Goal: Check status: Check status

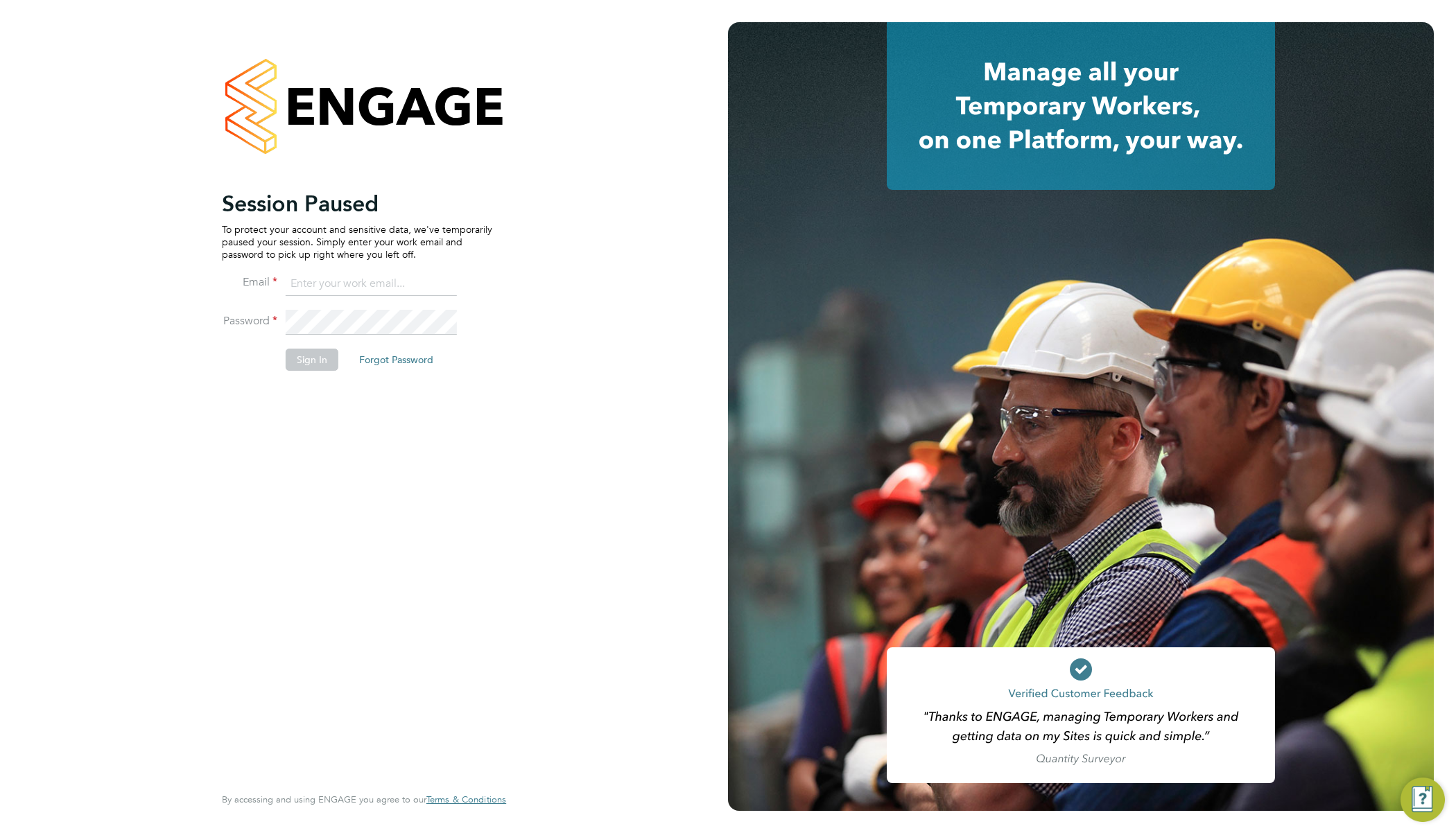
click at [406, 284] on input at bounding box center [371, 284] width 171 height 25
type input "[EMAIL_ADDRESS][DOMAIN_NAME]"
click at [311, 352] on button "Sign In" at bounding box center [312, 359] width 52 height 22
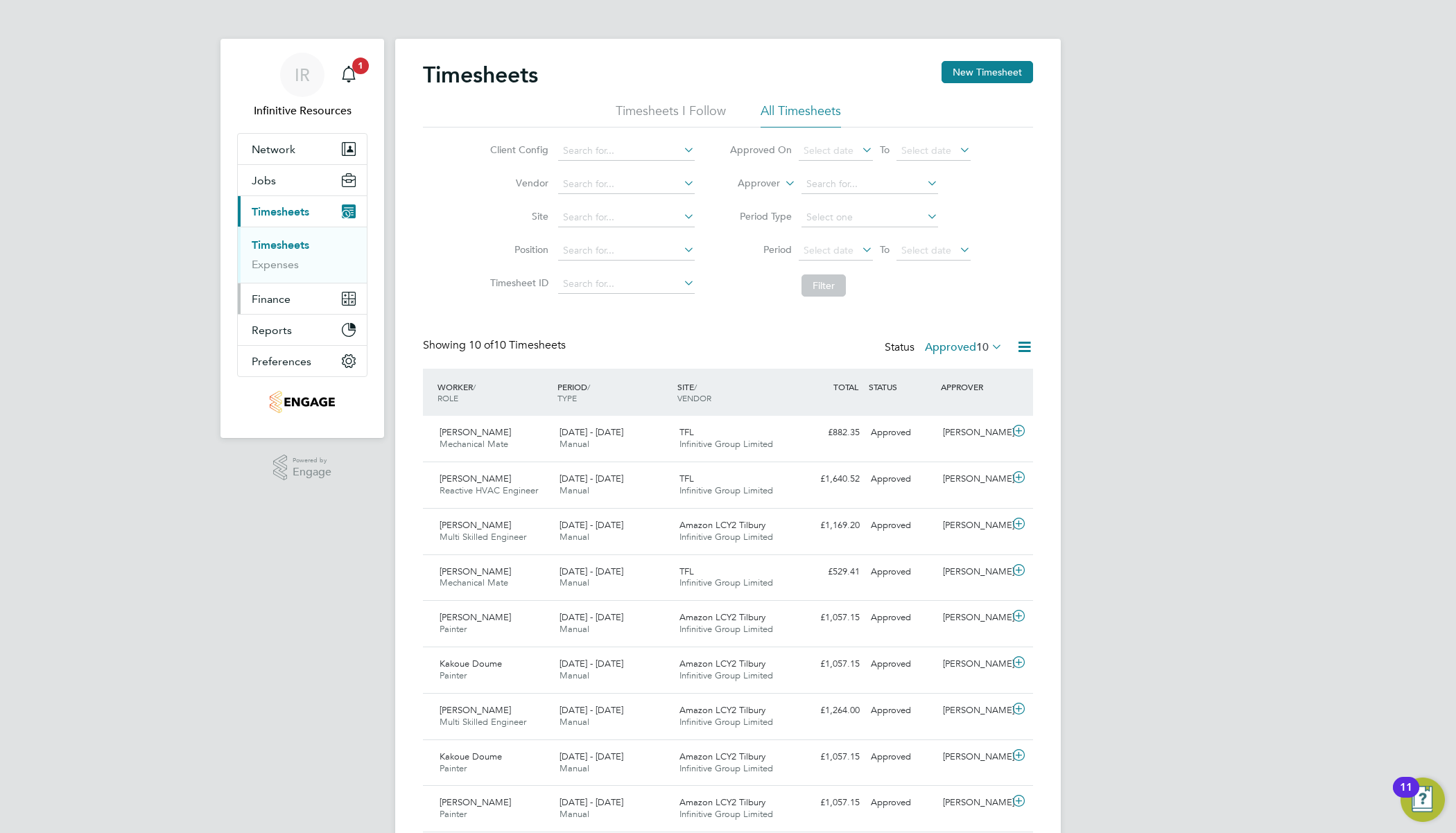
click at [279, 297] on span "Finance" at bounding box center [271, 299] width 39 height 14
click at [301, 277] on link "Invoices & Credit Notes" at bounding box center [294, 283] width 86 height 27
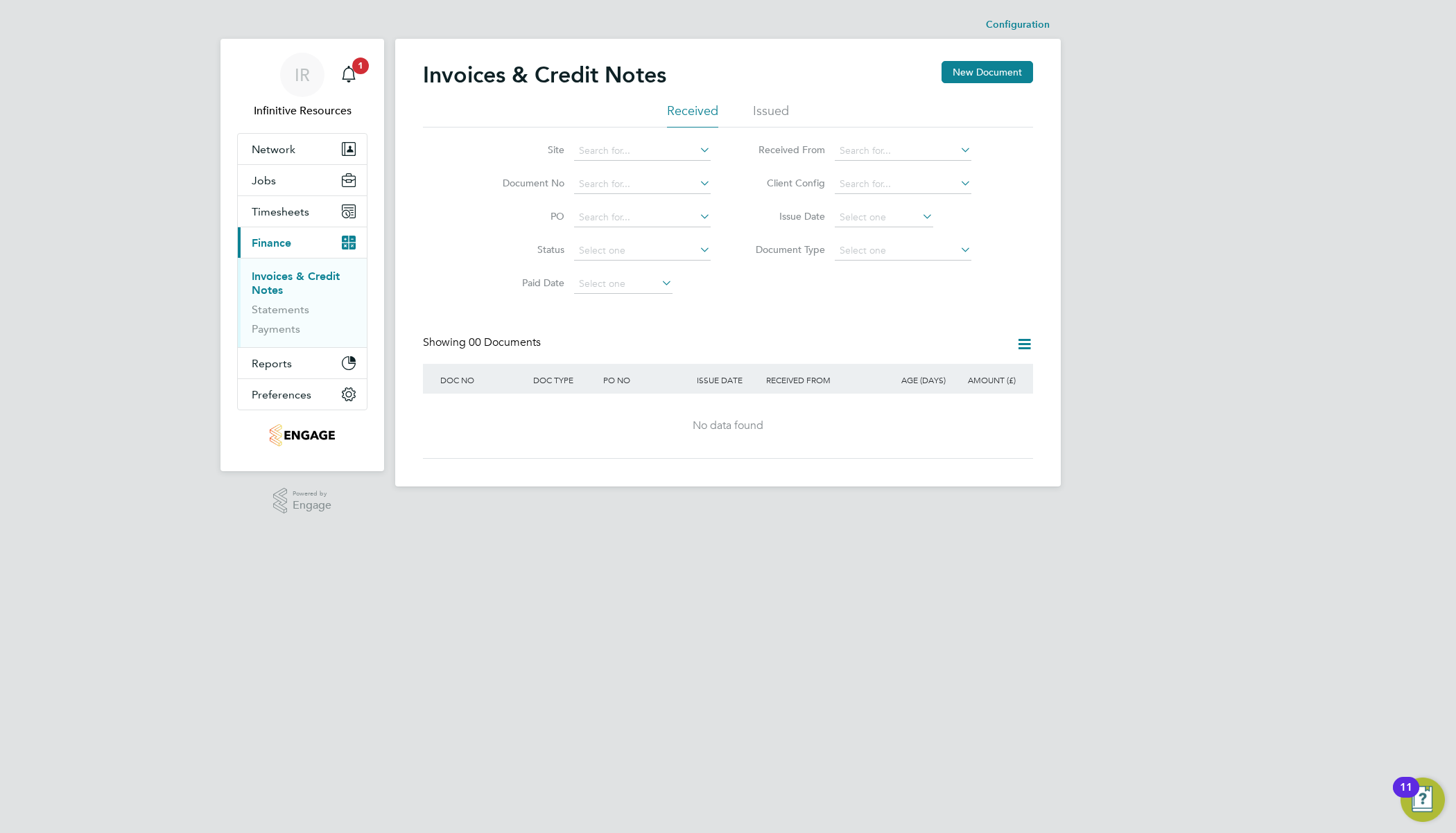
click at [753, 105] on li "Issued" at bounding box center [770, 116] width 36 height 25
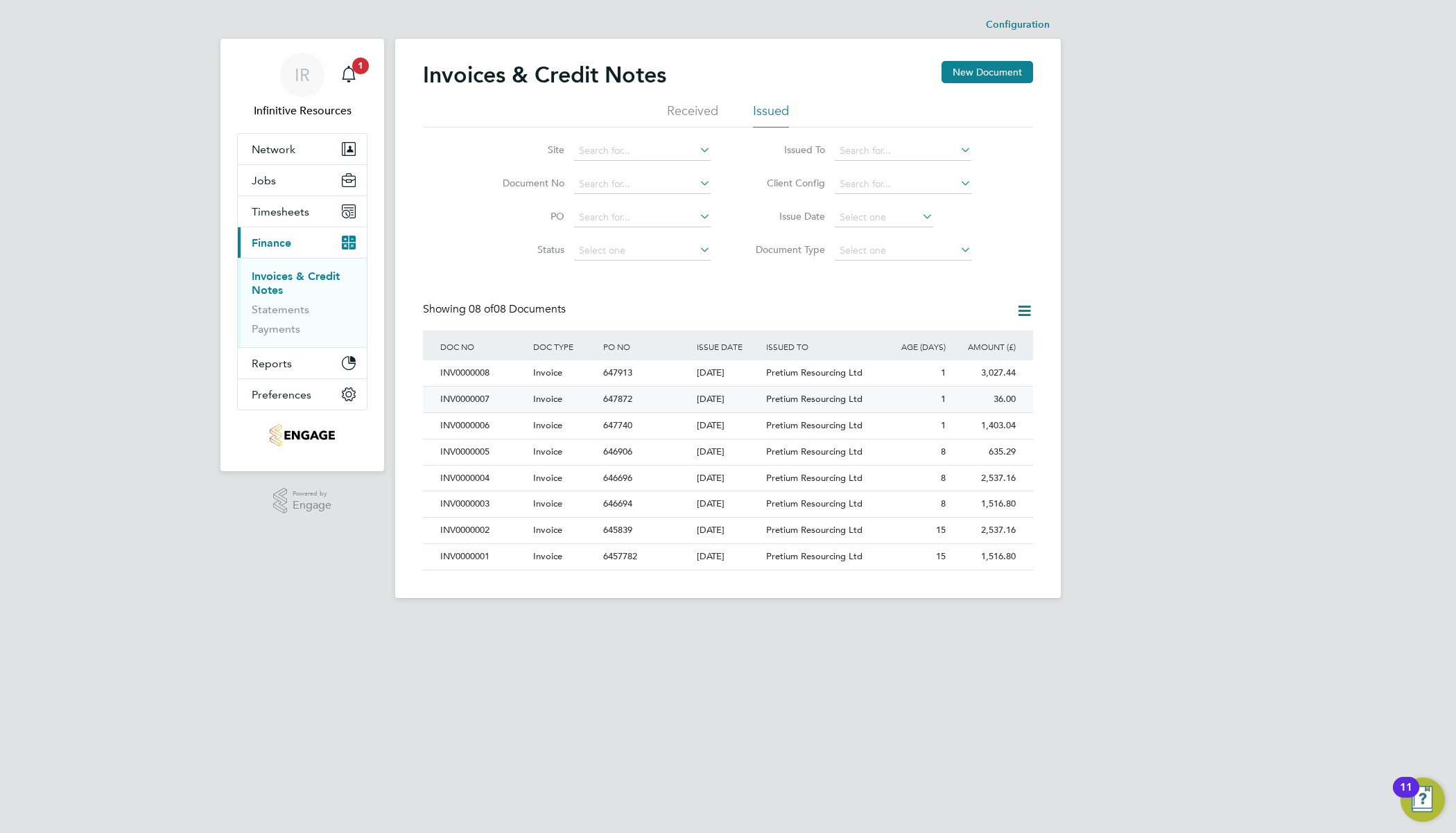
click at [797, 393] on span "Pretium Resourcing Ltd" at bounding box center [814, 399] width 96 height 12
